Goal: Find specific page/section: Find specific page/section

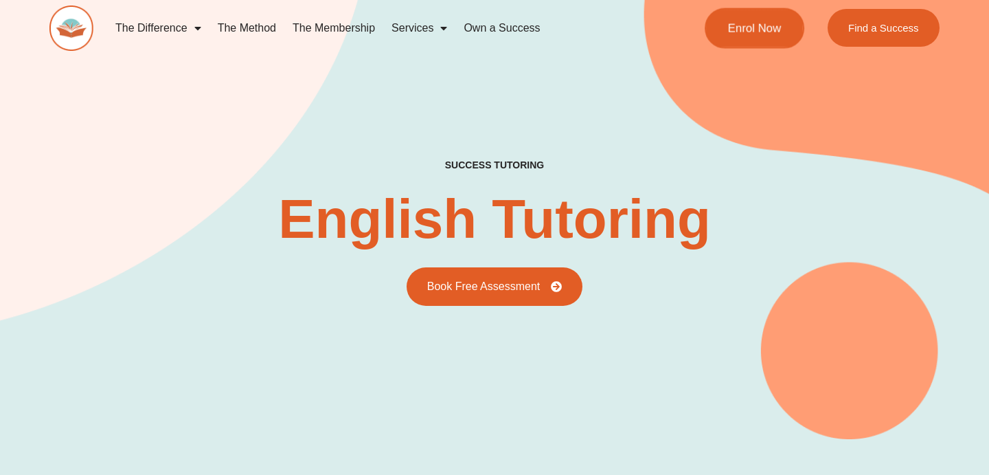
click at [763, 30] on span "Enrol Now" at bounding box center [755, 28] width 54 height 12
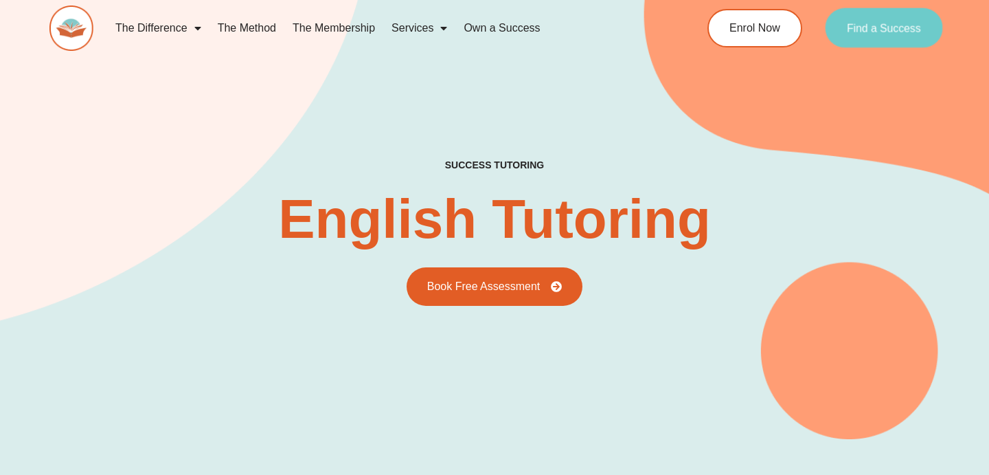
click at [874, 34] on span "Find a Success" at bounding box center [884, 28] width 74 height 11
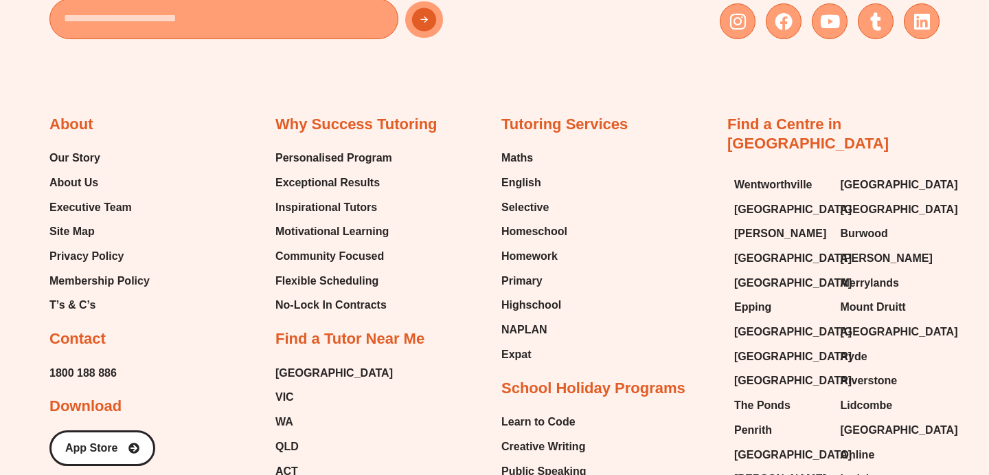
scroll to position [5198, 0]
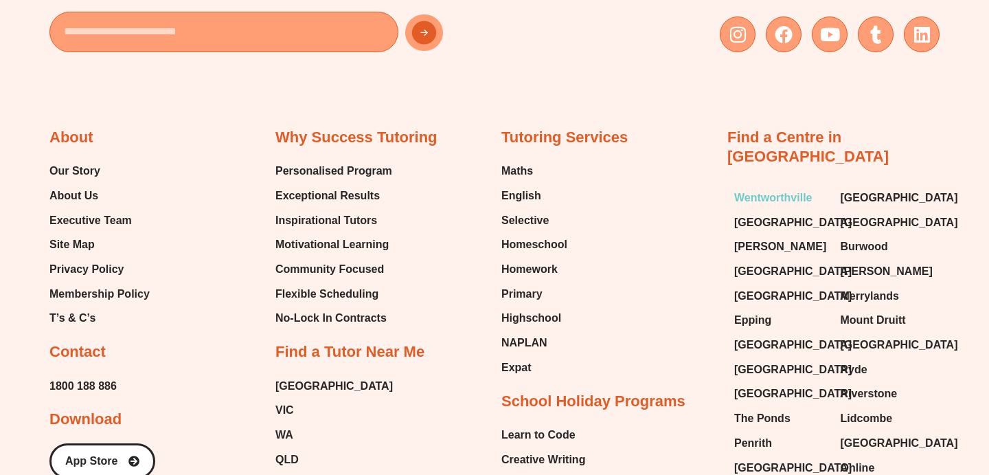
click at [750, 188] on span "Wentworthville" at bounding box center [773, 198] width 78 height 21
